Goal: Task Accomplishment & Management: Use online tool/utility

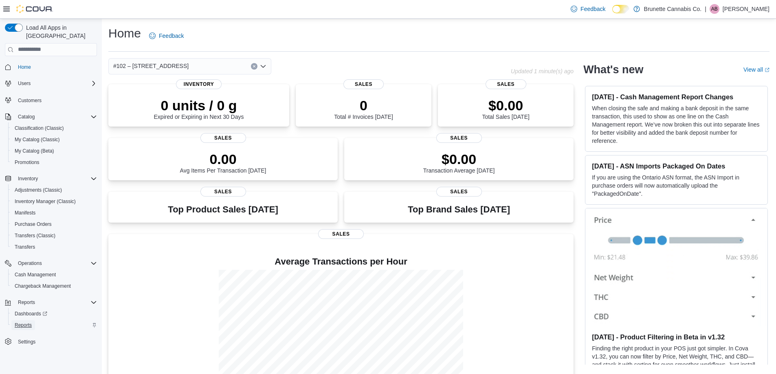
click at [24, 322] on span "Reports" at bounding box center [23, 325] width 17 height 7
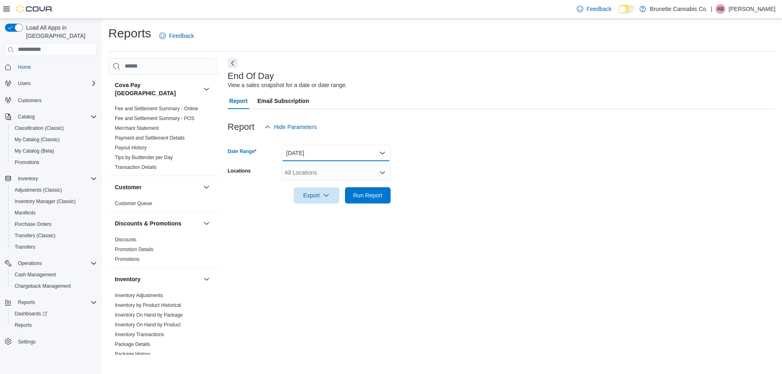
click at [312, 159] on button "Today" at bounding box center [335, 153] width 109 height 16
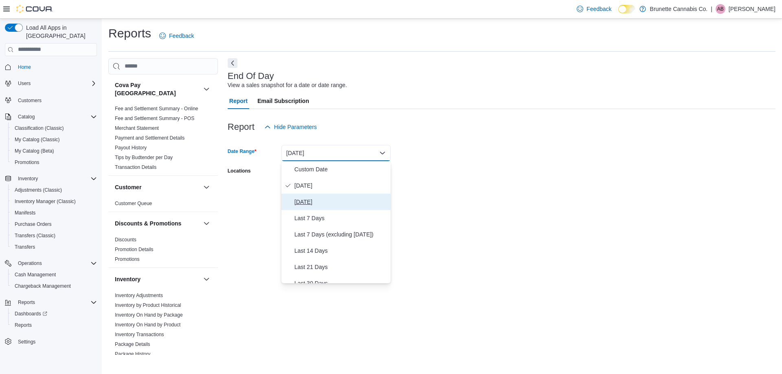
click at [316, 200] on span "Yesterday" at bounding box center [340, 202] width 93 height 10
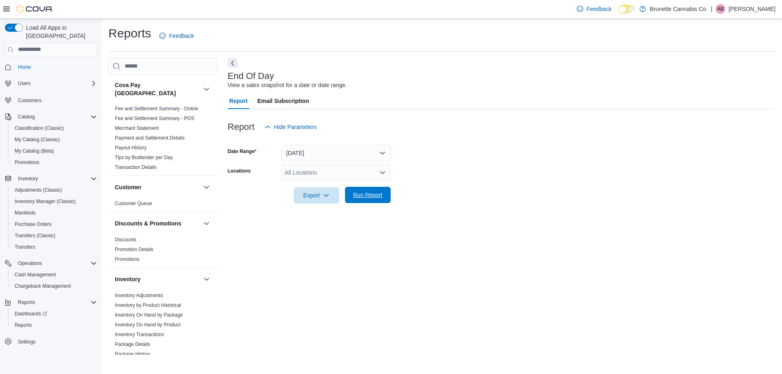
click at [362, 195] on span "Run Report" at bounding box center [367, 195] width 29 height 8
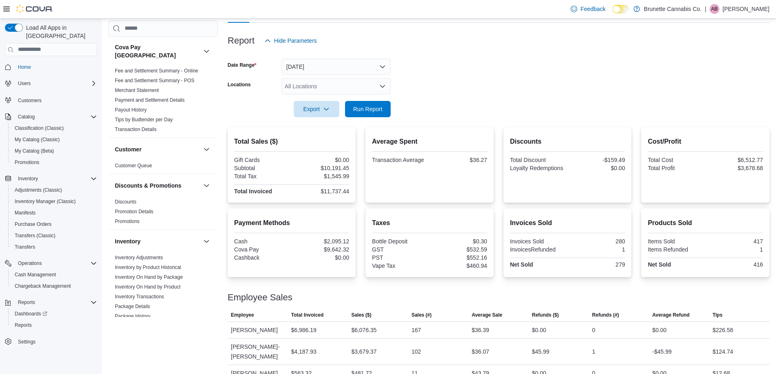
scroll to position [91, 0]
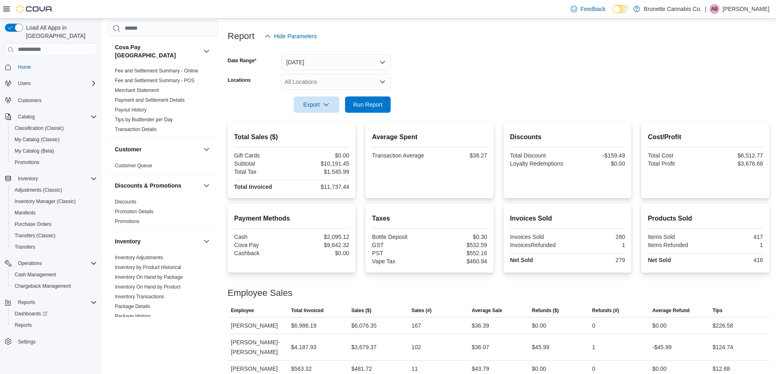
click at [342, 237] on div "$2,095.12" at bounding box center [321, 237] width 56 height 7
copy div "2,095.12"
click at [338, 246] on div "$9,642.32" at bounding box center [321, 245] width 56 height 7
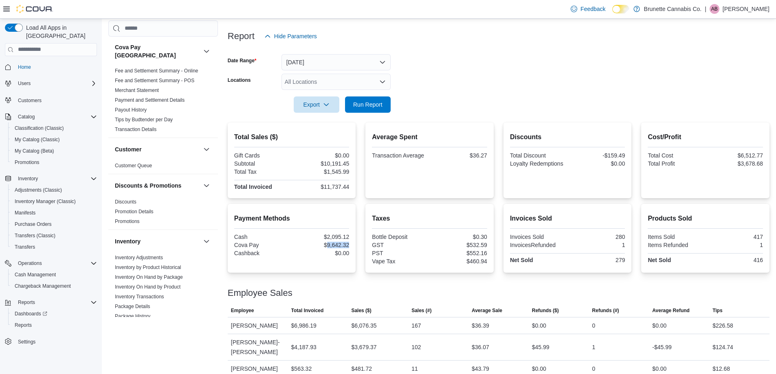
copy div "9,642.32"
drag, startPoint x: 431, startPoint y: 55, endPoint x: 424, endPoint y: 58, distance: 7.3
click at [431, 55] on form "Date Range Yesterday Locations All Locations Export Run Report" at bounding box center [499, 78] width 542 height 68
click at [330, 107] on span "Export" at bounding box center [317, 104] width 36 height 16
click at [330, 136] on span "Export to Pdf" at bounding box center [317, 137] width 37 height 7
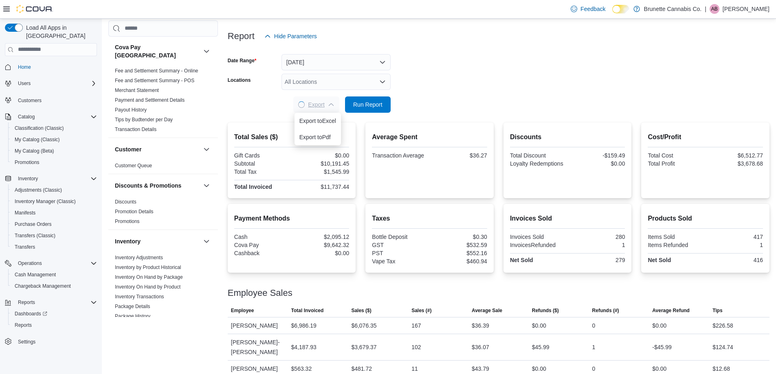
scroll to position [0, 0]
